Goal: Task Accomplishment & Management: Manage account settings

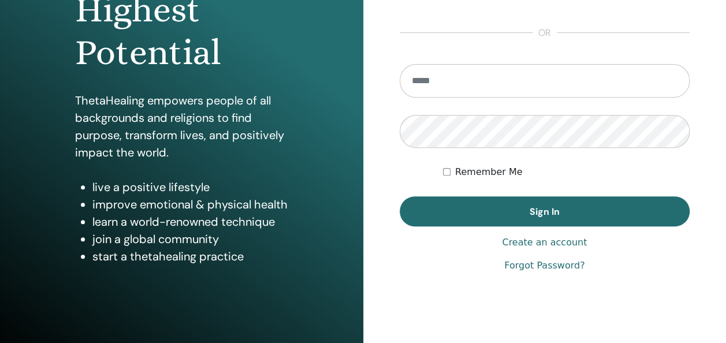
scroll to position [211, 0]
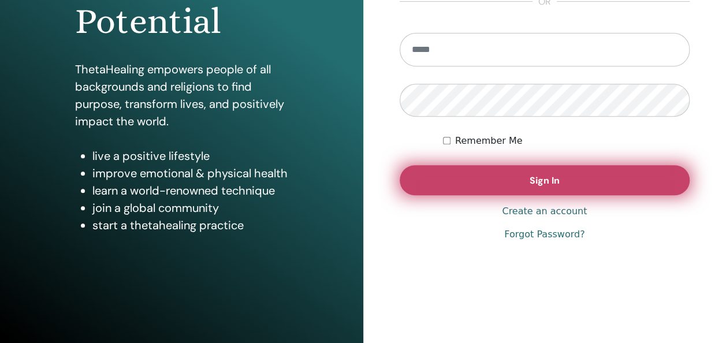
type input "**********"
click at [555, 187] on button "Sign In" at bounding box center [545, 180] width 291 height 30
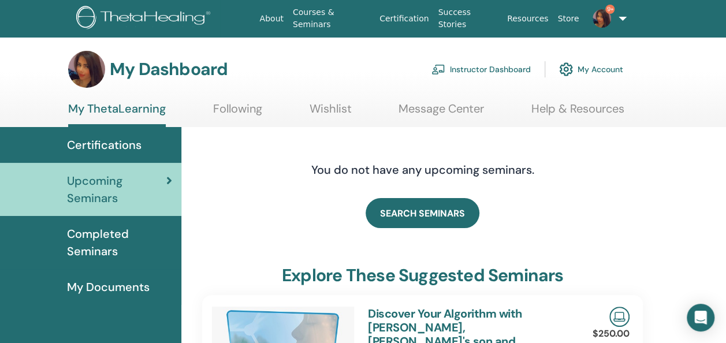
click at [491, 65] on link "Instructor Dashboard" at bounding box center [481, 69] width 99 height 25
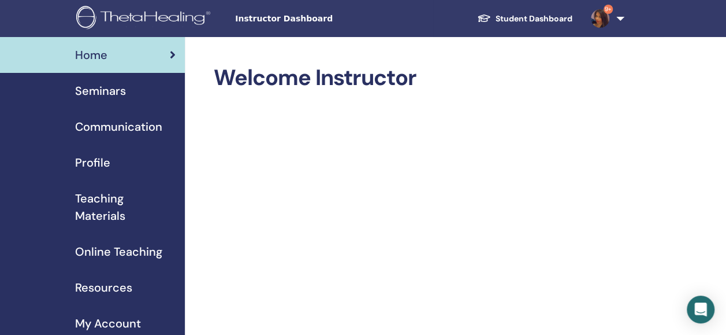
click at [109, 89] on span "Seminars" at bounding box center [100, 90] width 51 height 17
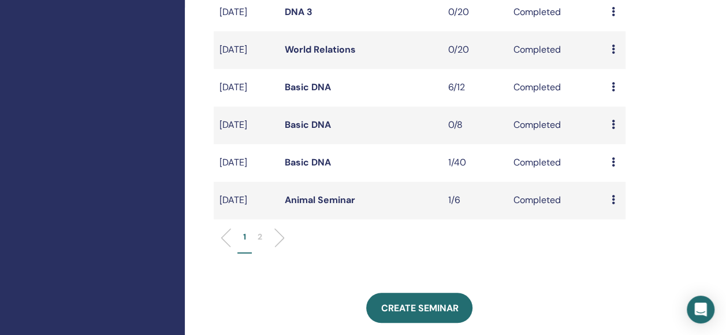
scroll to position [490, 0]
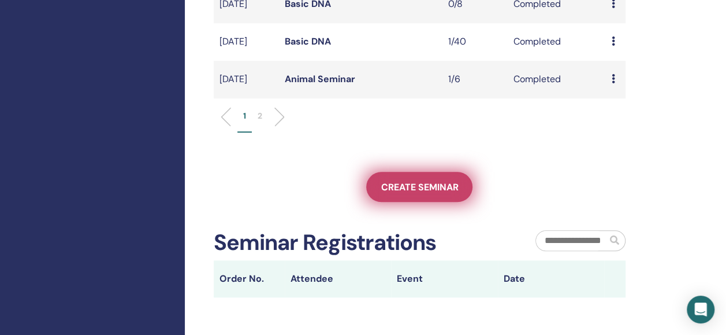
click at [414, 200] on link "Create seminar" at bounding box center [419, 187] width 106 height 30
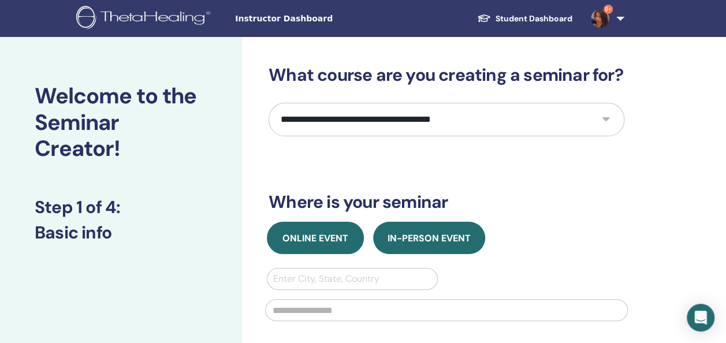
click at [324, 246] on button "Online Event" at bounding box center [315, 238] width 97 height 32
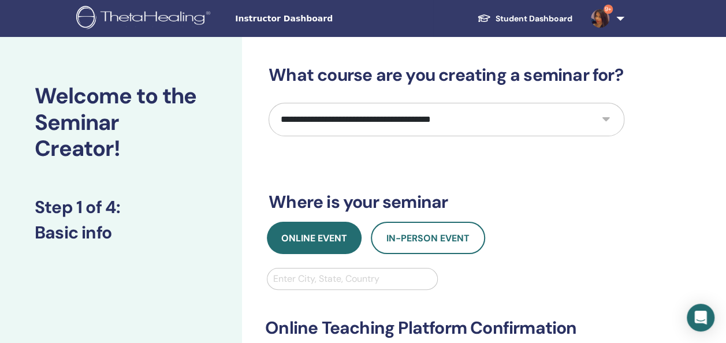
click at [416, 120] on select "**********" at bounding box center [447, 120] width 356 height 34
select select "*"
click at [269, 103] on select "**********" at bounding box center [447, 120] width 356 height 34
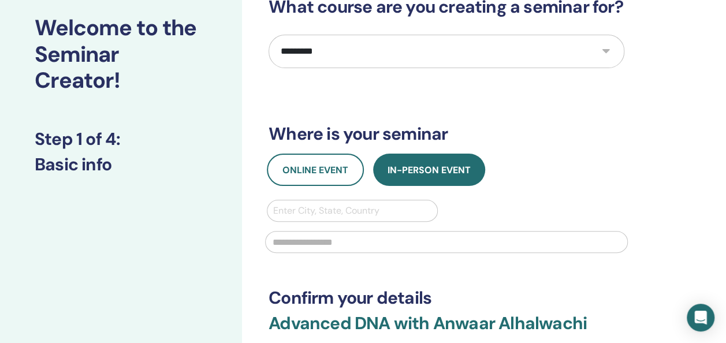
scroll to position [69, 0]
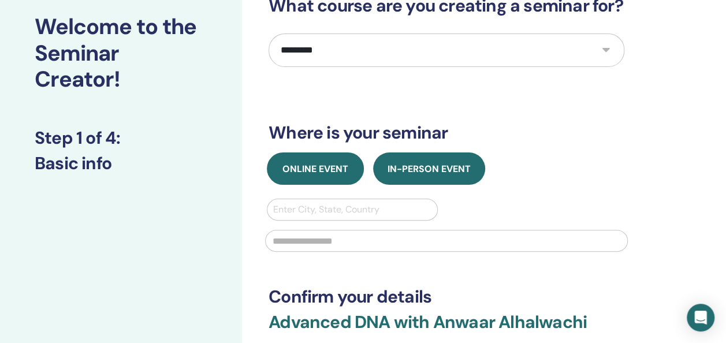
click at [320, 170] on span "Online Event" at bounding box center [316, 169] width 66 height 12
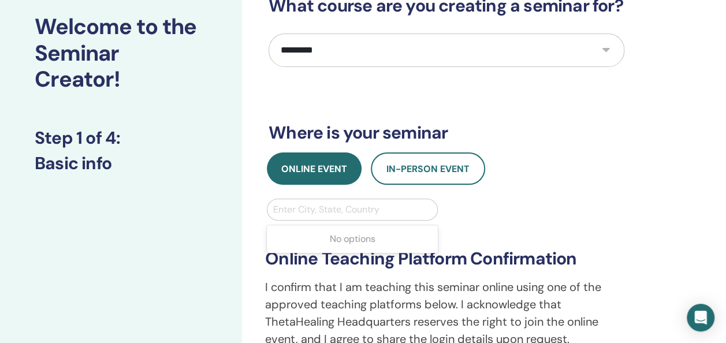
click at [318, 208] on div at bounding box center [352, 210] width 158 height 16
type input "*******"
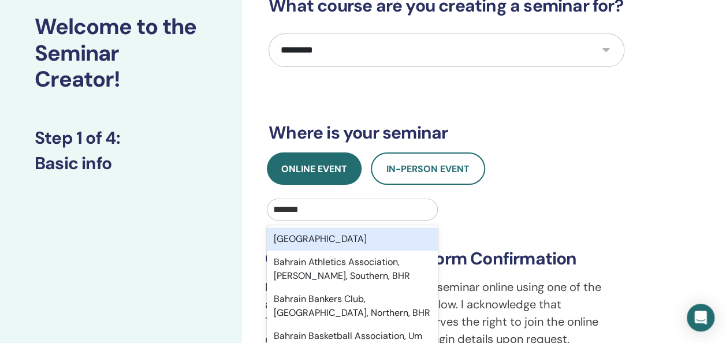
click at [321, 233] on div "Bahrain" at bounding box center [352, 239] width 171 height 23
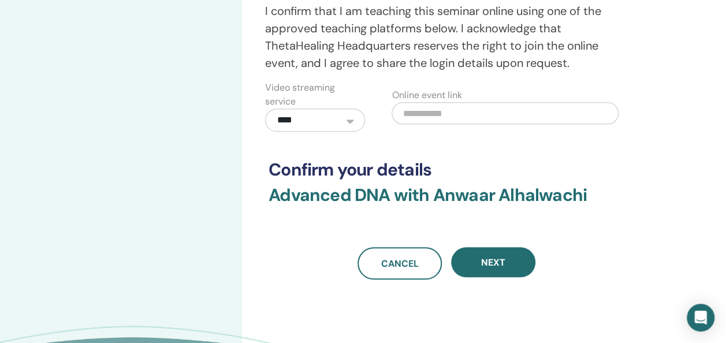
scroll to position [378, 0]
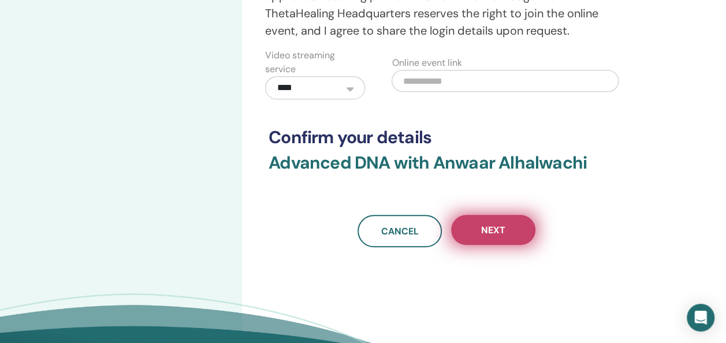
click at [484, 241] on button "Next" at bounding box center [493, 230] width 84 height 30
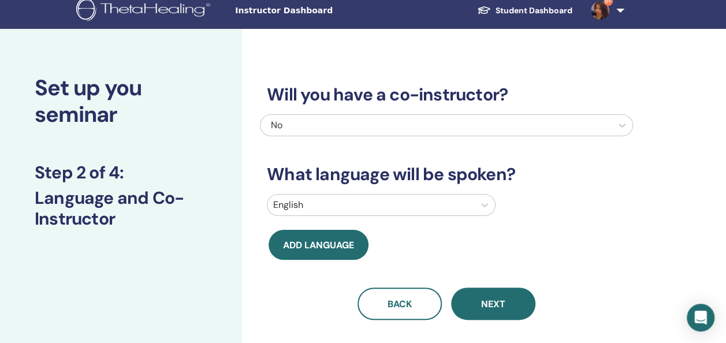
scroll to position [8, 0]
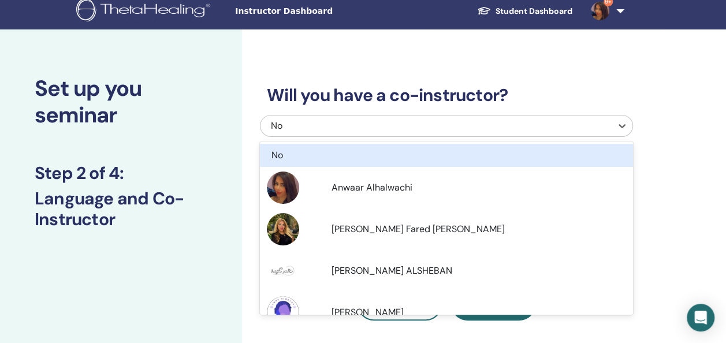
click at [377, 117] on div "No" at bounding box center [436, 126] width 351 height 21
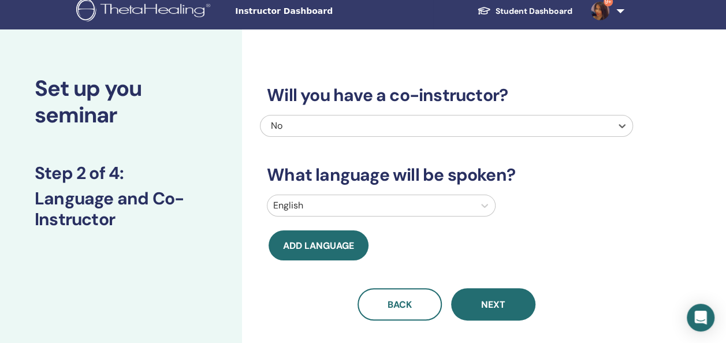
click at [357, 131] on div "No" at bounding box center [410, 126] width 278 height 14
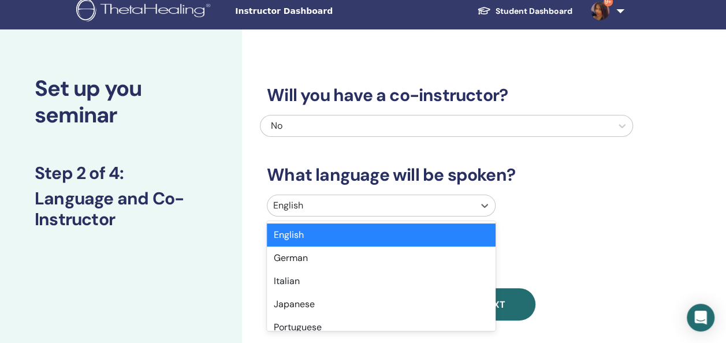
click at [339, 203] on div at bounding box center [370, 206] width 195 height 16
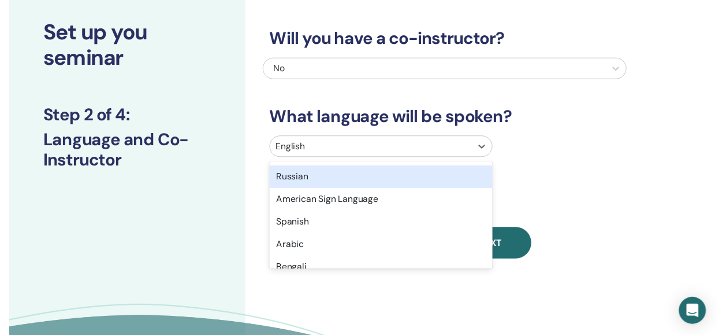
scroll to position [114, 0]
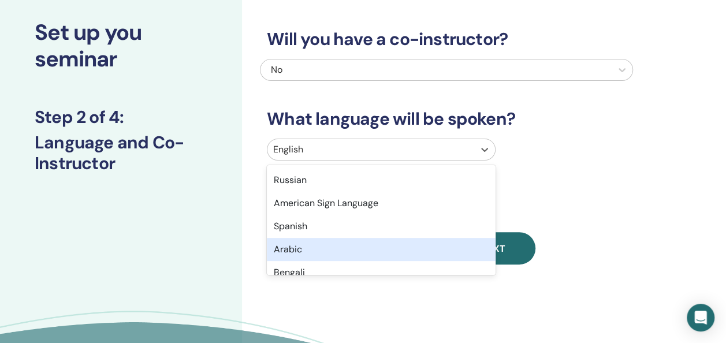
click at [328, 247] on div "Arabic" at bounding box center [381, 249] width 229 height 23
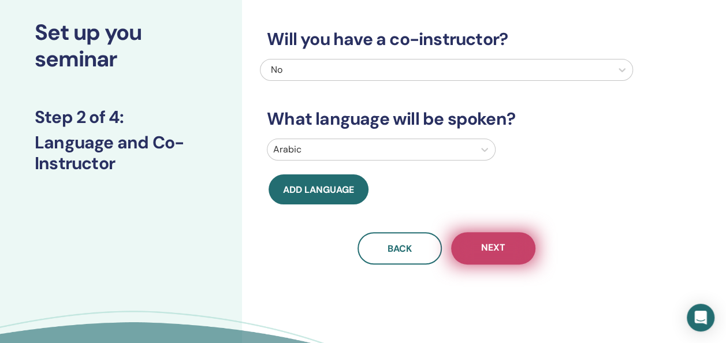
click at [497, 244] on span "Next" at bounding box center [493, 249] width 24 height 14
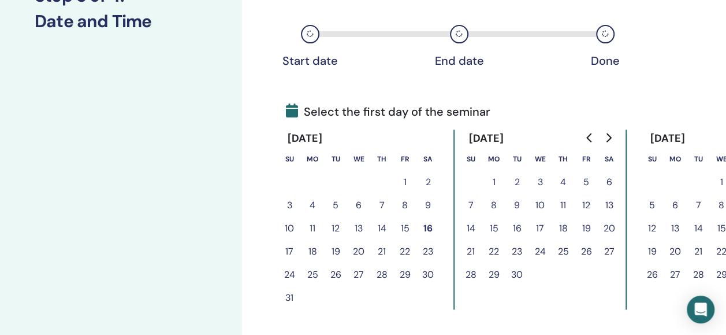
scroll to position [199, 0]
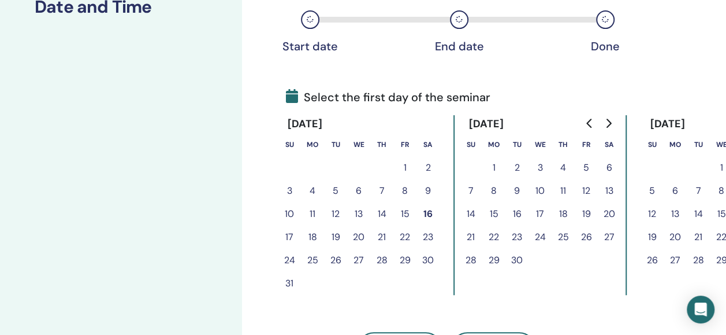
click at [432, 211] on button "16" at bounding box center [428, 213] width 23 height 23
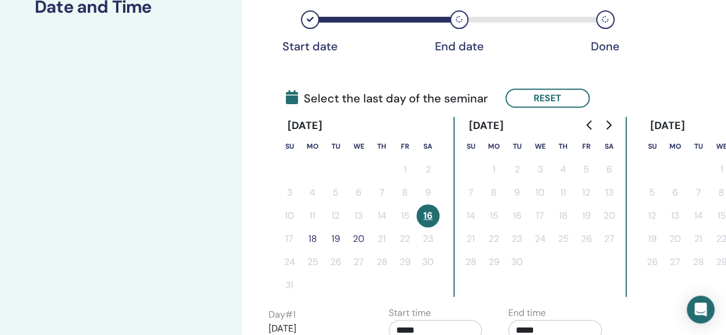
click at [316, 235] on button "18" at bounding box center [312, 238] width 23 height 23
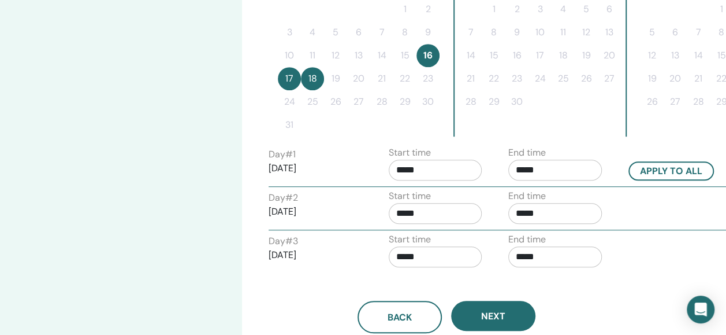
scroll to position [415, 0]
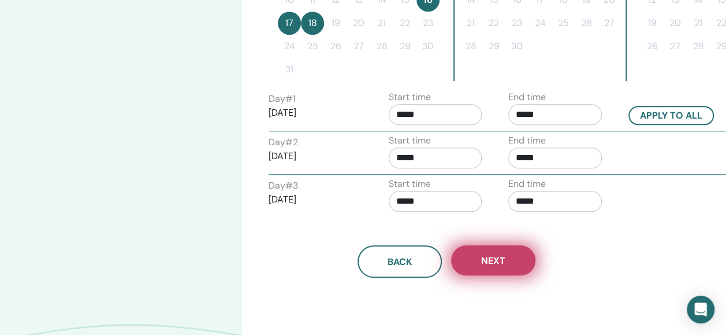
click at [480, 255] on button "Next" at bounding box center [493, 260] width 84 height 30
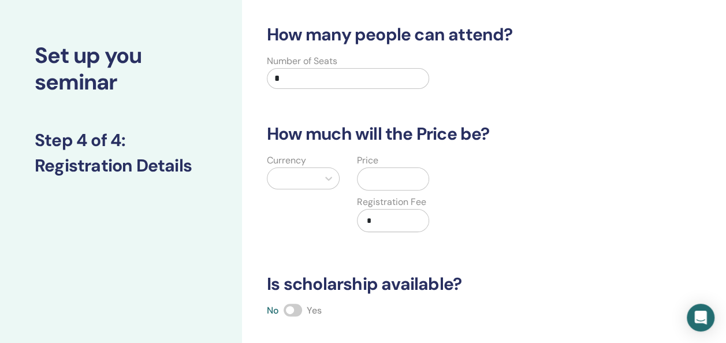
scroll to position [0, 0]
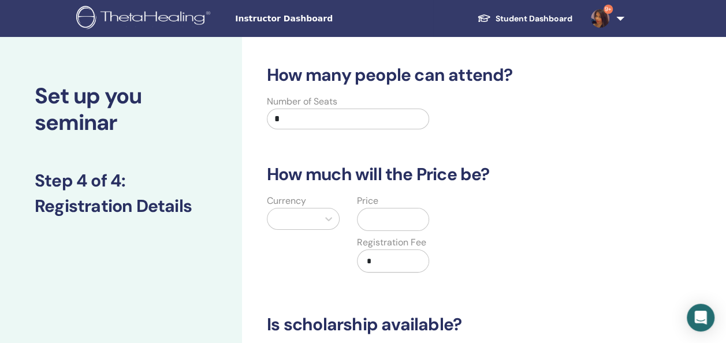
click at [352, 116] on input "*" at bounding box center [348, 119] width 162 height 21
type input "*"
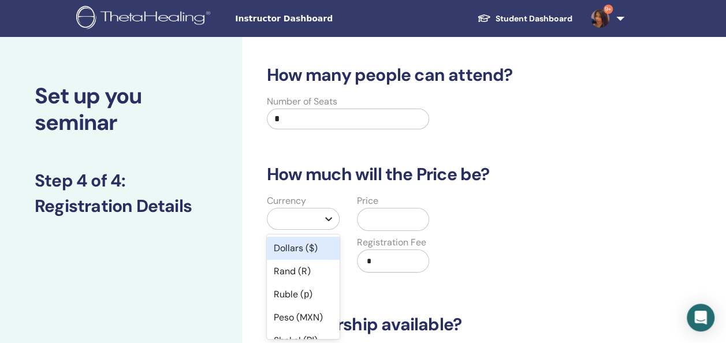
click at [329, 216] on icon at bounding box center [329, 219] width 12 height 12
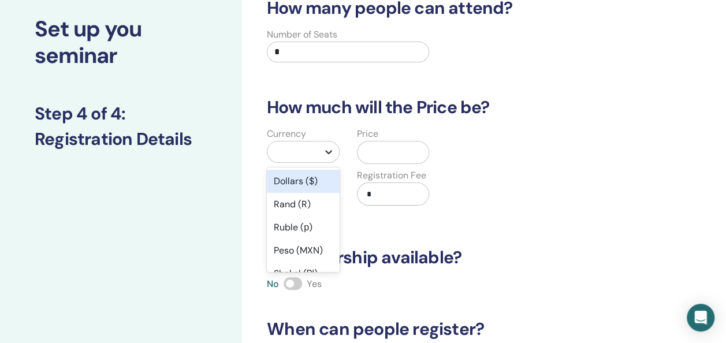
scroll to position [69, 0]
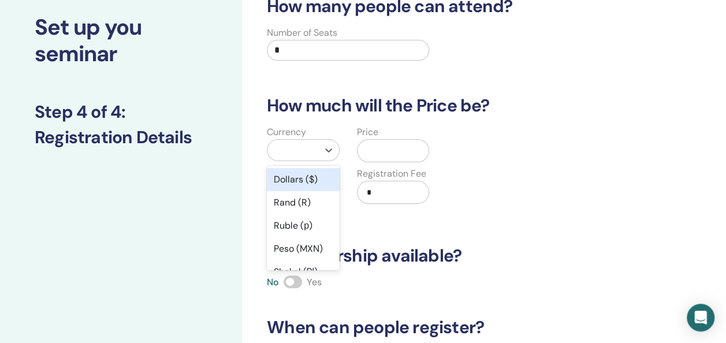
click at [310, 178] on div "Dollars ($)" at bounding box center [303, 179] width 73 height 23
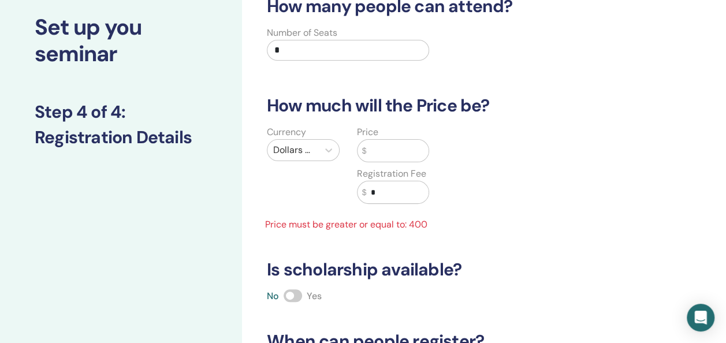
click at [322, 46] on input "*" at bounding box center [348, 50] width 162 height 21
type input "*"
type input "**"
click at [384, 149] on input "text" at bounding box center [397, 151] width 62 height 22
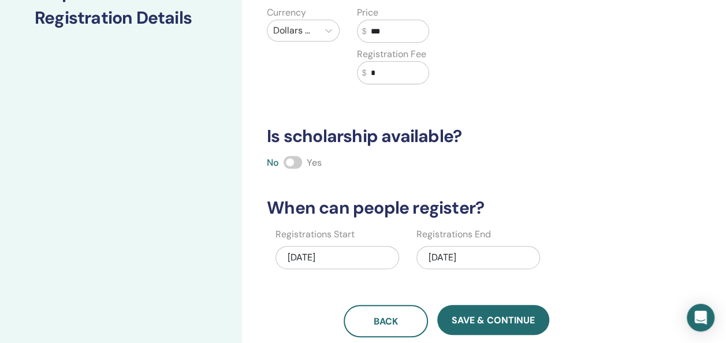
scroll to position [294, 0]
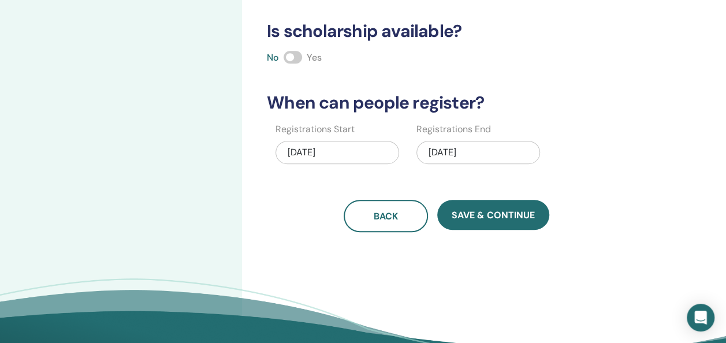
type input "***"
click at [456, 150] on div "08/18/2025" at bounding box center [479, 152] width 124 height 23
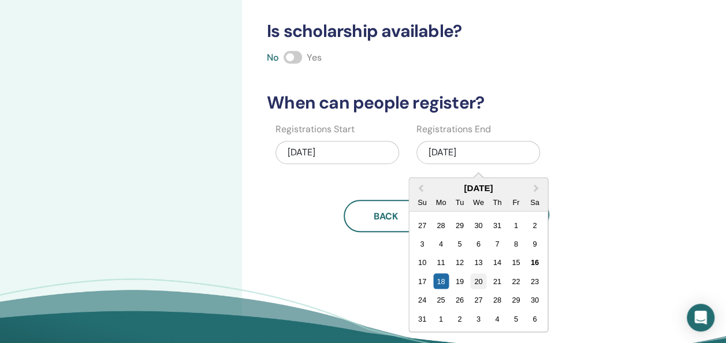
click at [476, 281] on div "20" at bounding box center [479, 281] width 16 height 16
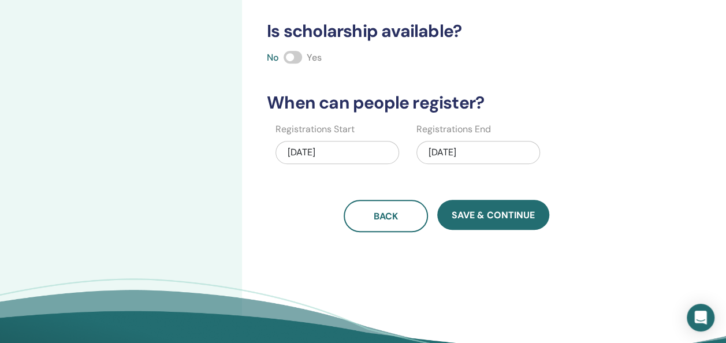
click at [471, 146] on div "08/20/2025" at bounding box center [479, 152] width 124 height 23
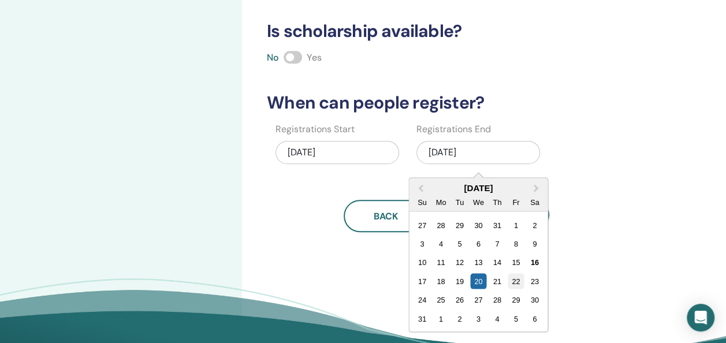
click at [519, 276] on div "22" at bounding box center [516, 281] width 16 height 16
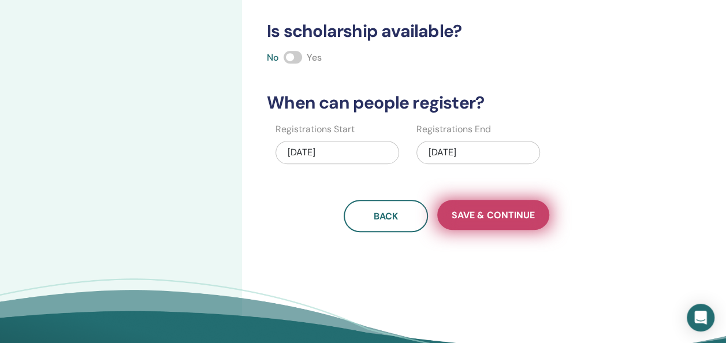
click at [498, 213] on span "Save & Continue" at bounding box center [493, 215] width 83 height 12
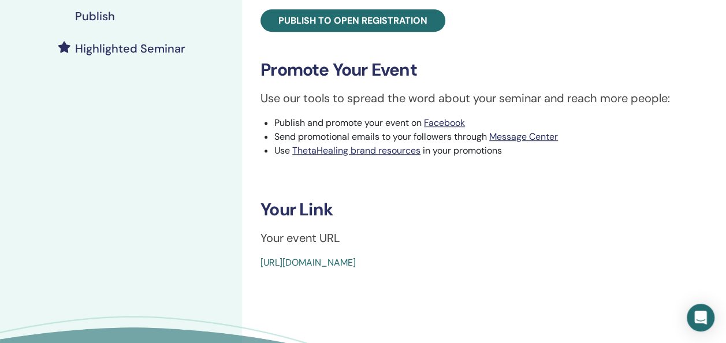
scroll to position [303, 0]
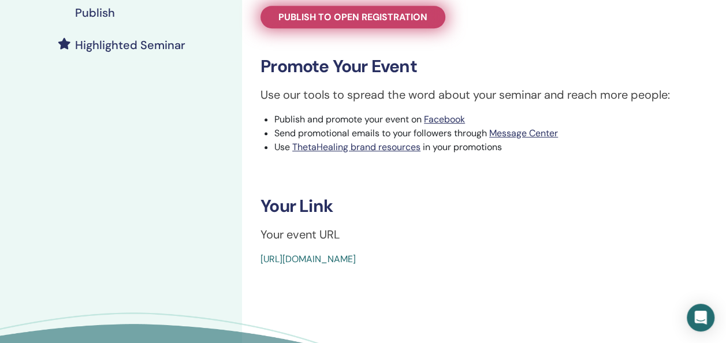
click at [348, 24] on link "Publish to open registration" at bounding box center [353, 17] width 185 height 23
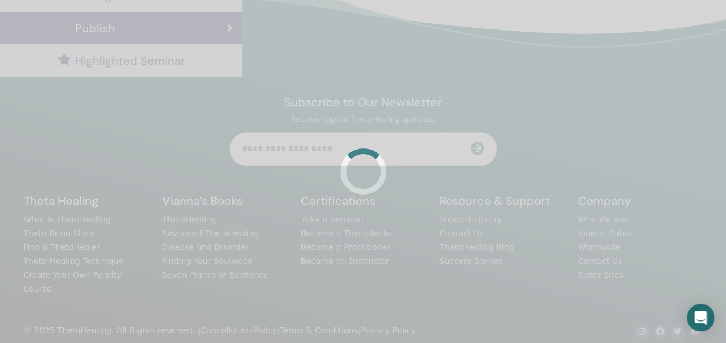
scroll to position [303, 0]
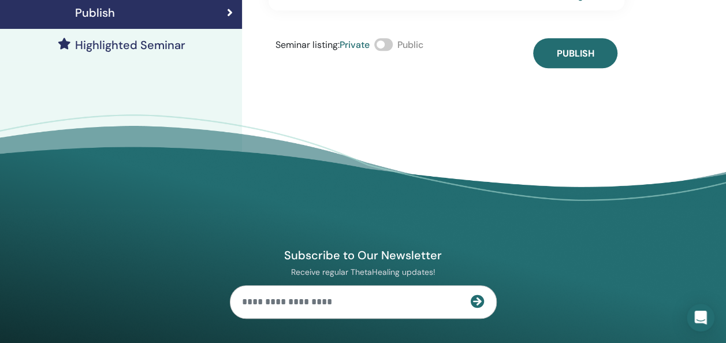
click at [388, 39] on span at bounding box center [383, 44] width 18 height 13
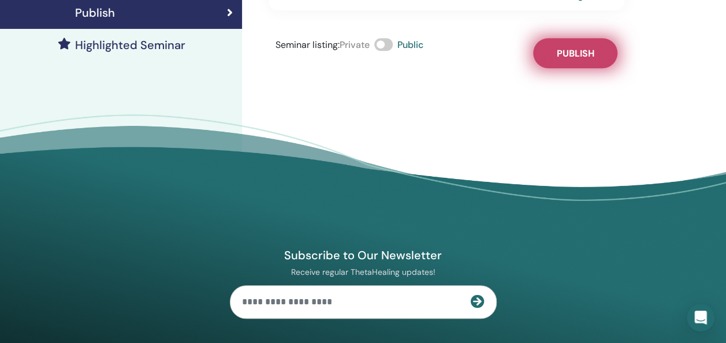
click at [563, 65] on button "Publish" at bounding box center [575, 53] width 84 height 30
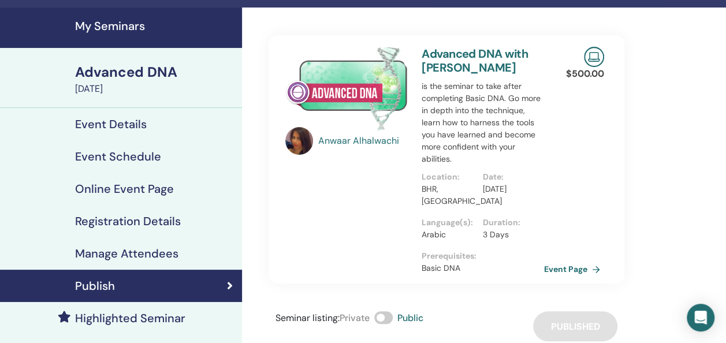
scroll to position [0, 0]
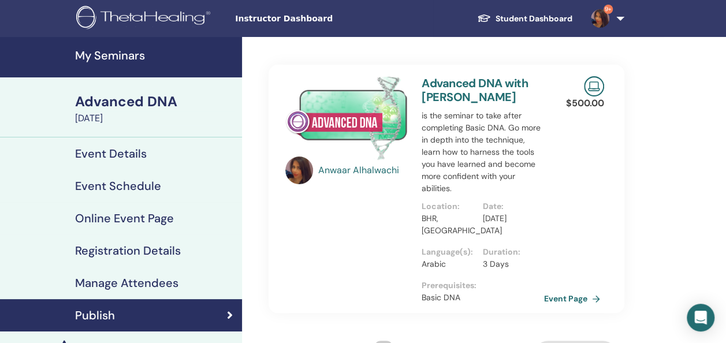
click at [121, 49] on h4 "My Seminars" at bounding box center [155, 56] width 160 height 14
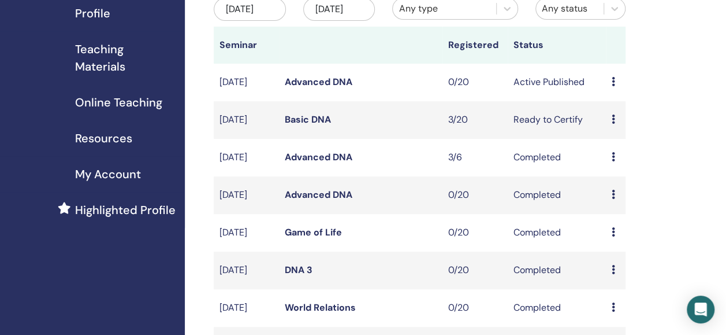
scroll to position [118, 0]
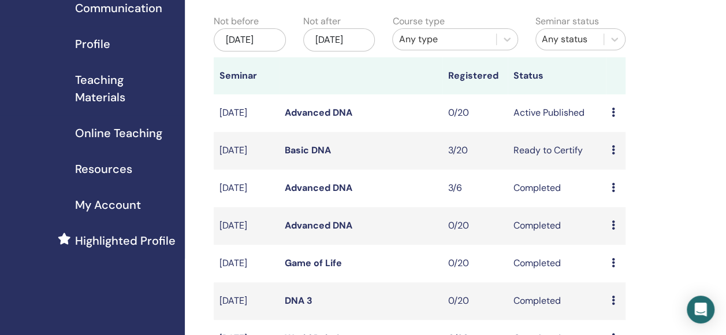
click at [301, 118] on link "Advanced DNA" at bounding box center [319, 112] width 68 height 12
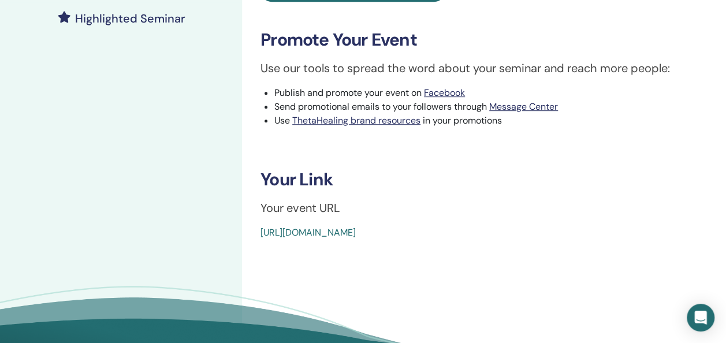
scroll to position [330, 0]
click at [269, 177] on h3 "Your Link" at bounding box center [484, 179] width 447 height 21
drag, startPoint x: 269, startPoint y: 177, endPoint x: 415, endPoint y: 170, distance: 145.8
click at [415, 170] on h3 "Your Link" at bounding box center [484, 179] width 447 height 21
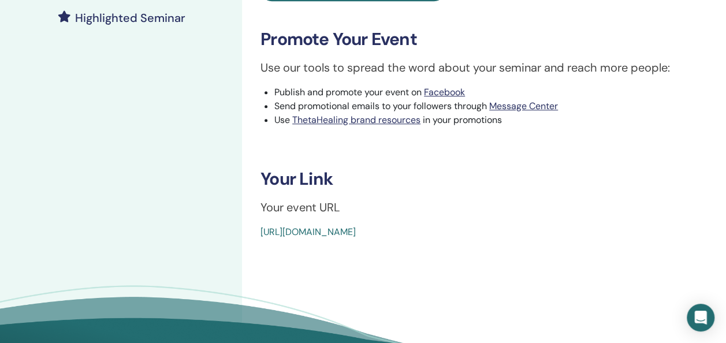
click at [265, 208] on p "Your event URL" at bounding box center [484, 207] width 447 height 17
drag, startPoint x: 265, startPoint y: 208, endPoint x: 401, endPoint y: 214, distance: 136.5
click at [401, 214] on p "Your event URL" at bounding box center [484, 207] width 447 height 17
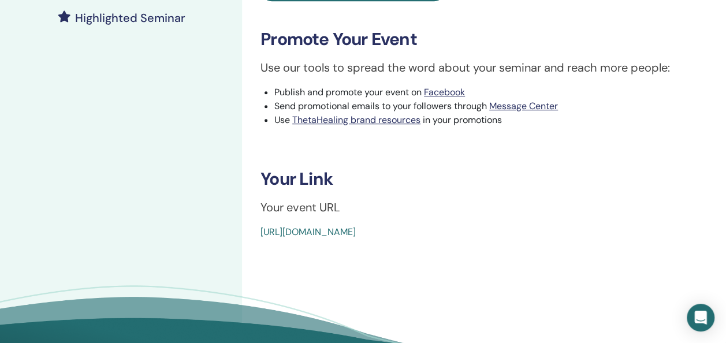
click at [269, 208] on p "Your event URL" at bounding box center [484, 207] width 447 height 17
drag, startPoint x: 269, startPoint y: 208, endPoint x: 269, endPoint y: 225, distance: 17.3
click at [269, 225] on div "Advanced DNA Event Type Online Event Status Active Published Registrations 0/20…" at bounding box center [484, 54] width 484 height 694
drag, startPoint x: 269, startPoint y: 225, endPoint x: 267, endPoint y: 201, distance: 24.4
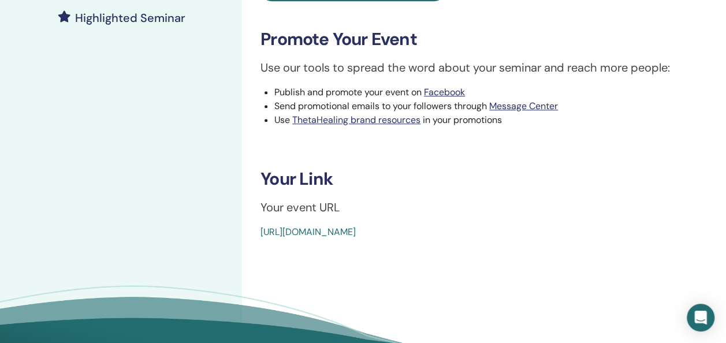
click at [267, 201] on p "Your event URL" at bounding box center [484, 207] width 447 height 17
click at [267, 206] on p "Your event URL" at bounding box center [484, 207] width 447 height 17
click at [522, 235] on div "[URL][DOMAIN_NAME]" at bounding box center [447, 232] width 373 height 14
click at [302, 208] on p "Your event URL" at bounding box center [484, 207] width 447 height 17
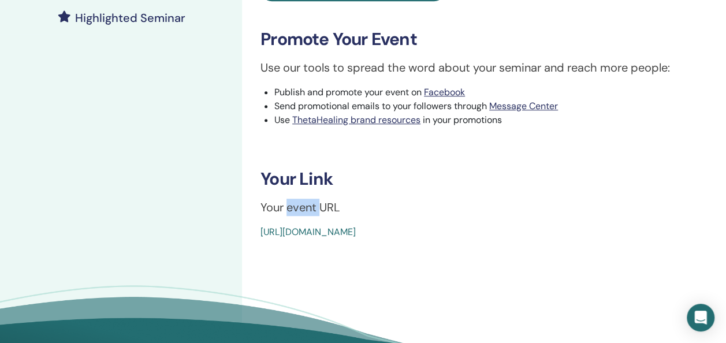
click at [302, 208] on p "Your event URL" at bounding box center [484, 207] width 447 height 17
click at [356, 235] on link "[URL][DOMAIN_NAME]" at bounding box center [308, 232] width 95 height 12
